Goal: Task Accomplishment & Management: Manage account settings

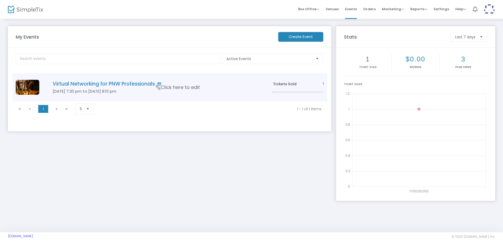
click at [174, 91] on h5 "[DATE] 7:30 pm to [DATE] 8:10 pm" at bounding box center [155, 91] width 205 height 5
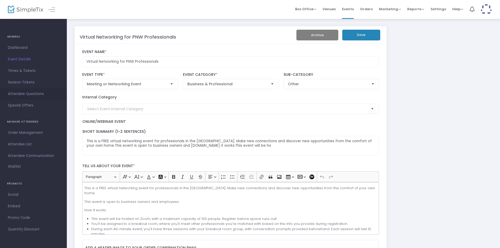
click at [24, 93] on span "Attendee Questions" at bounding box center [33, 93] width 51 height 7
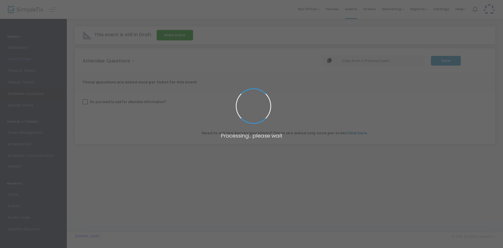
checkbox input "true"
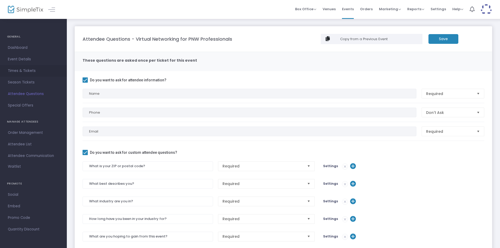
click at [20, 72] on span "Times & Tickets" at bounding box center [33, 70] width 51 height 7
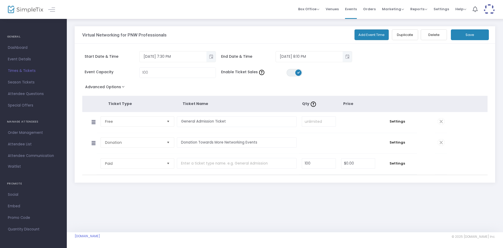
click at [442, 142] on span at bounding box center [441, 142] width 7 height 7
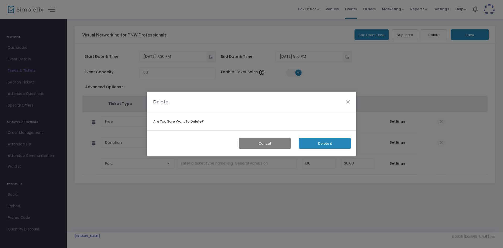
click at [329, 142] on button "Delete it" at bounding box center [325, 143] width 52 height 11
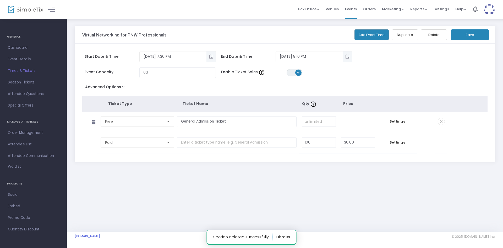
click at [468, 31] on button "Save" at bounding box center [470, 34] width 38 height 11
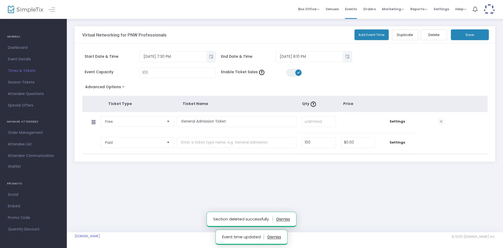
click at [471, 34] on button "Save" at bounding box center [470, 34] width 38 height 11
click at [19, 46] on span "Dashboard" at bounding box center [33, 47] width 51 height 7
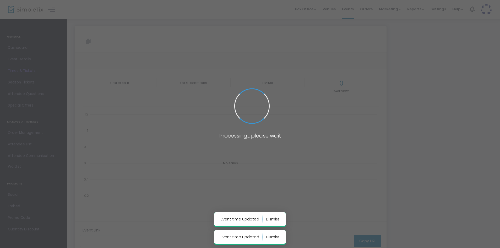
type input "[URL][DOMAIN_NAME]"
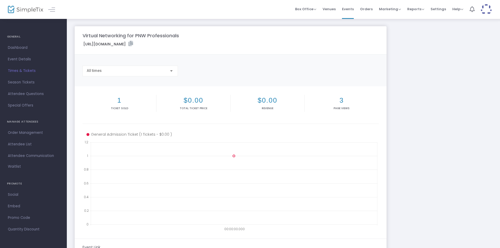
click at [133, 45] on label "[URL][DOMAIN_NAME]" at bounding box center [108, 44] width 50 height 6
click at [133, 44] on icon at bounding box center [130, 43] width 5 height 5
